Goal: Obtain resource: Download file/media

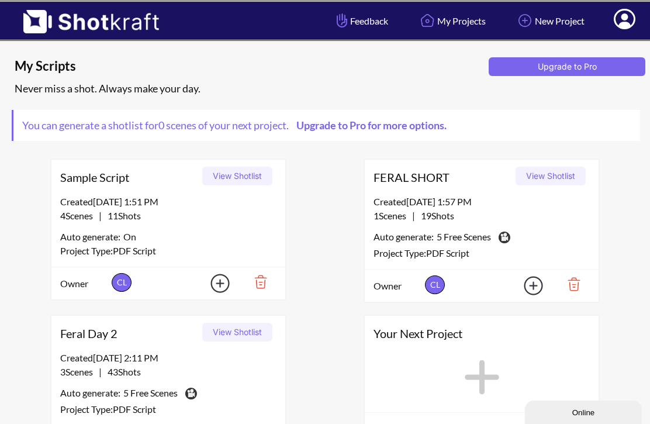
click at [150, 347] on div "Feral Day 2 View Shotlist" at bounding box center [168, 332] width 234 height 35
click at [251, 328] on button "View Shotlist" at bounding box center [237, 331] width 70 height 19
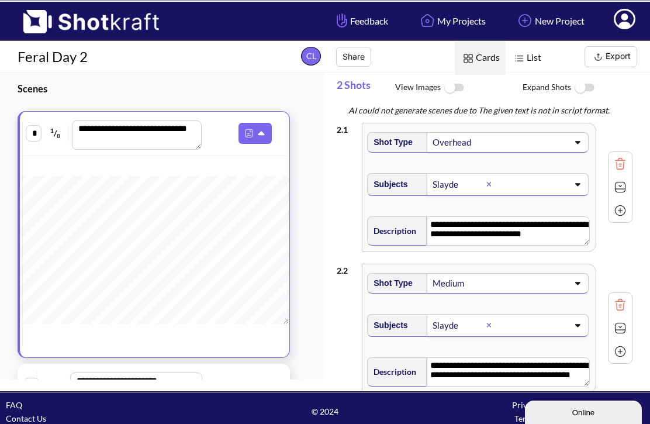
click at [625, 56] on button "Export" at bounding box center [610, 56] width 53 height 21
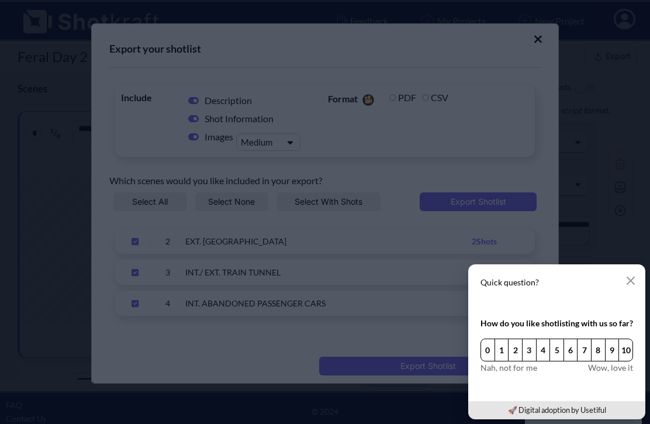
click at [599, 353] on button "8" at bounding box center [598, 349] width 15 height 23
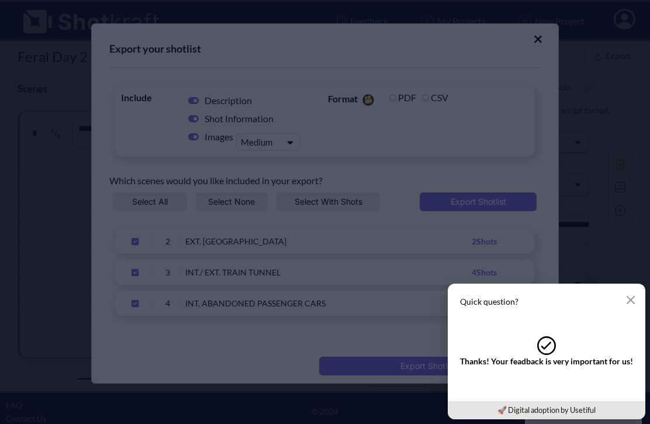
click at [633, 303] on icon "button" at bounding box center [630, 299] width 9 height 9
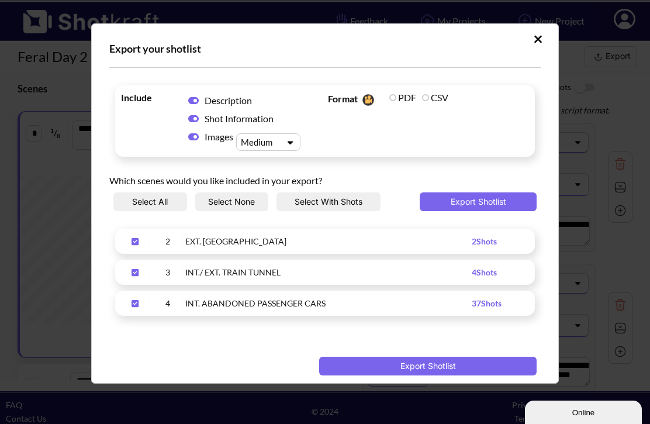
click at [407, 100] on label "PDF" at bounding box center [402, 97] width 27 height 11
click at [483, 119] on span "Format You do not have an active Pro subscription and/or credit card has expire…" at bounding box center [428, 120] width 207 height 65
click at [494, 134] on span "Format You do not have an active Pro subscription and/or credit card has expire…" at bounding box center [428, 120] width 207 height 65
click at [398, 102] on label "PDF" at bounding box center [402, 97] width 27 height 11
click at [450, 135] on span "Format You do not have an active Pro subscription and/or credit card has expire…" at bounding box center [428, 120] width 207 height 65
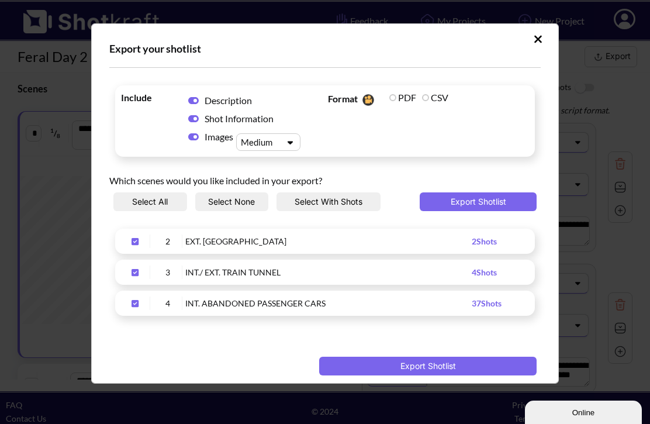
click at [479, 206] on button "Export Shotlist" at bounding box center [477, 201] width 117 height 19
